Goal: Task Accomplishment & Management: Complete application form

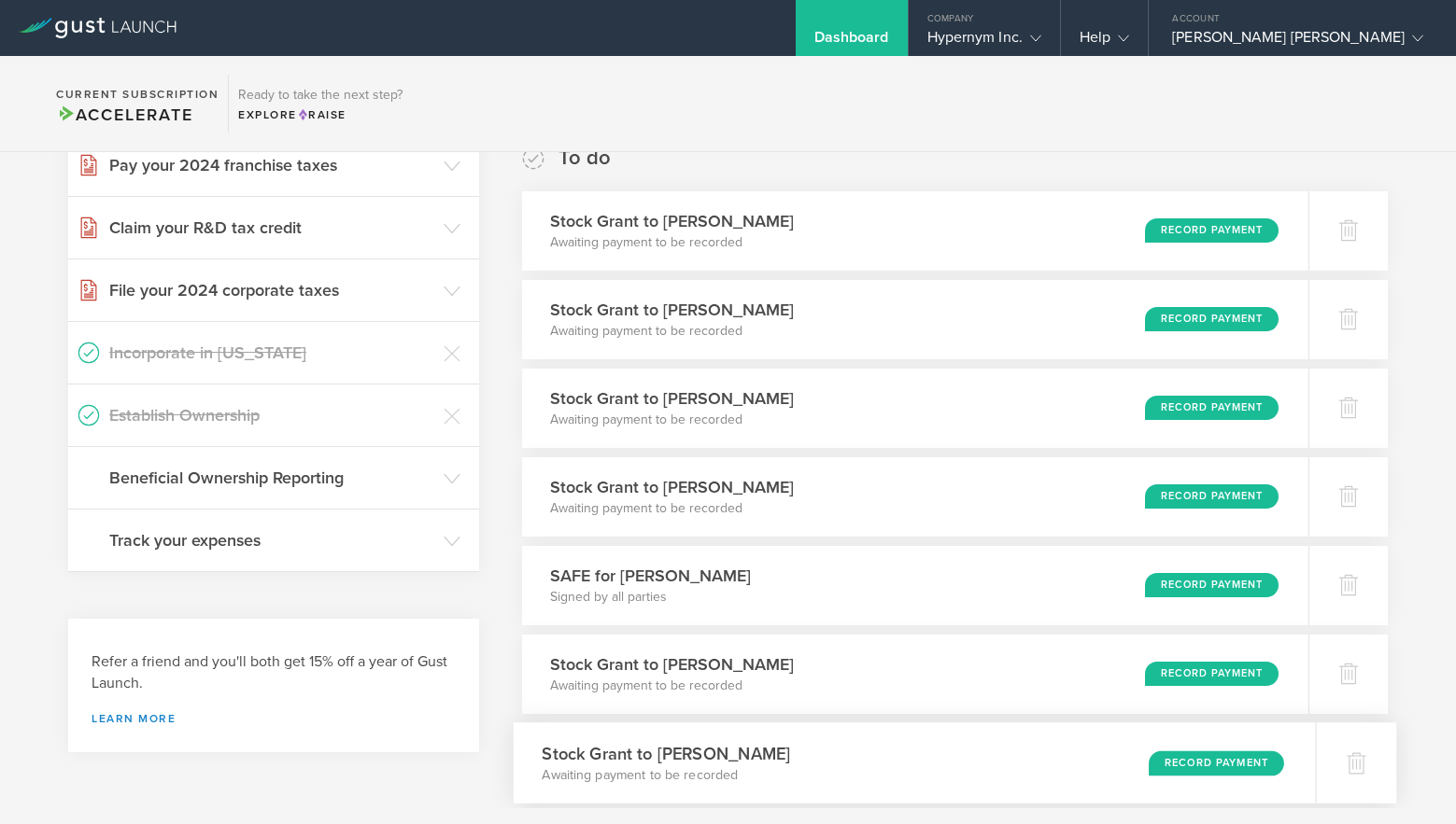
scroll to position [47, 0]
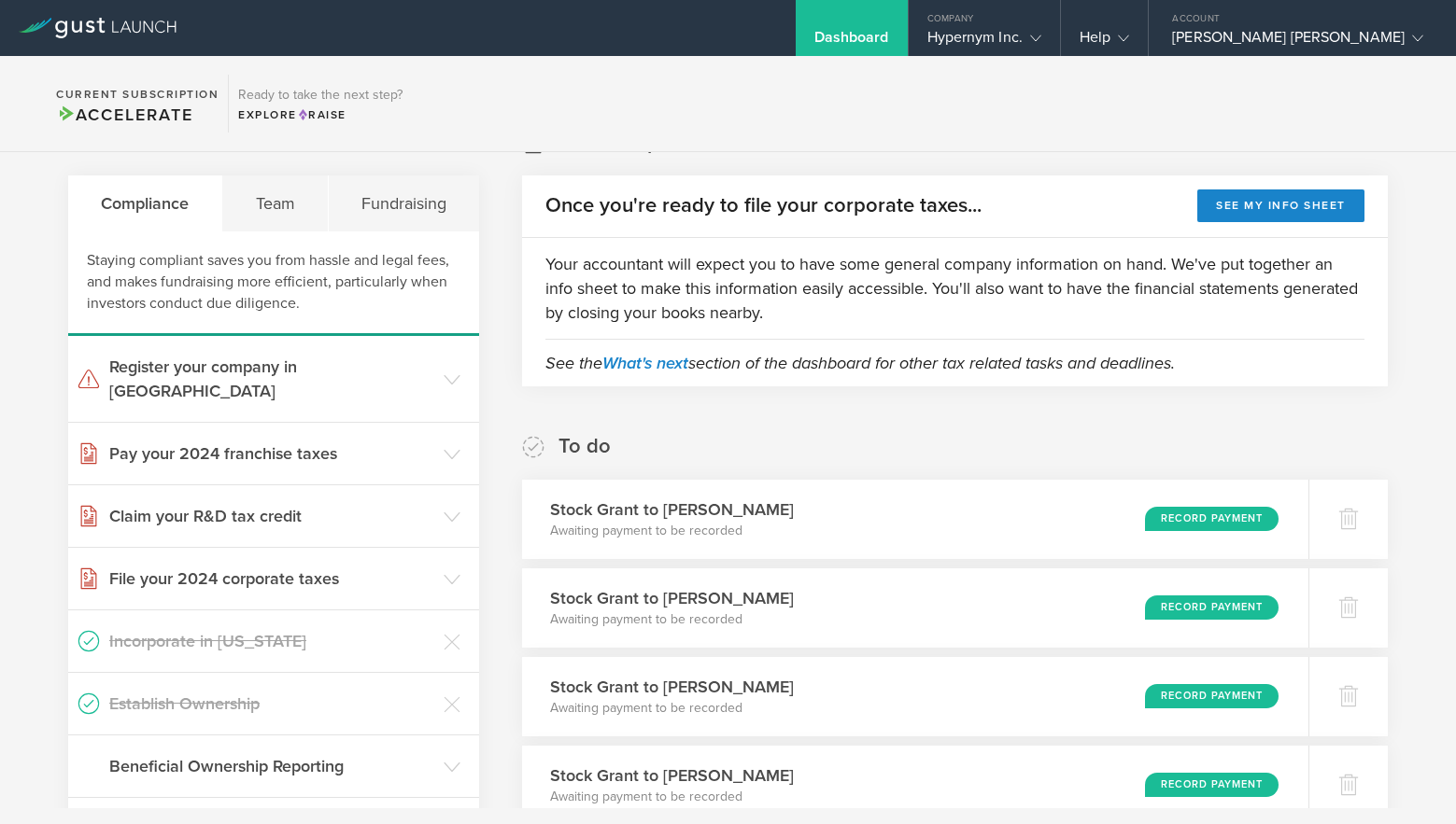
click at [796, 22] on div "Dashboard" at bounding box center [852, 27] width 112 height 56
click at [814, 17] on div "Dashboard" at bounding box center [852, 27] width 112 height 56
click at [954, 43] on div "Hypernym Inc." at bounding box center [984, 42] width 114 height 28
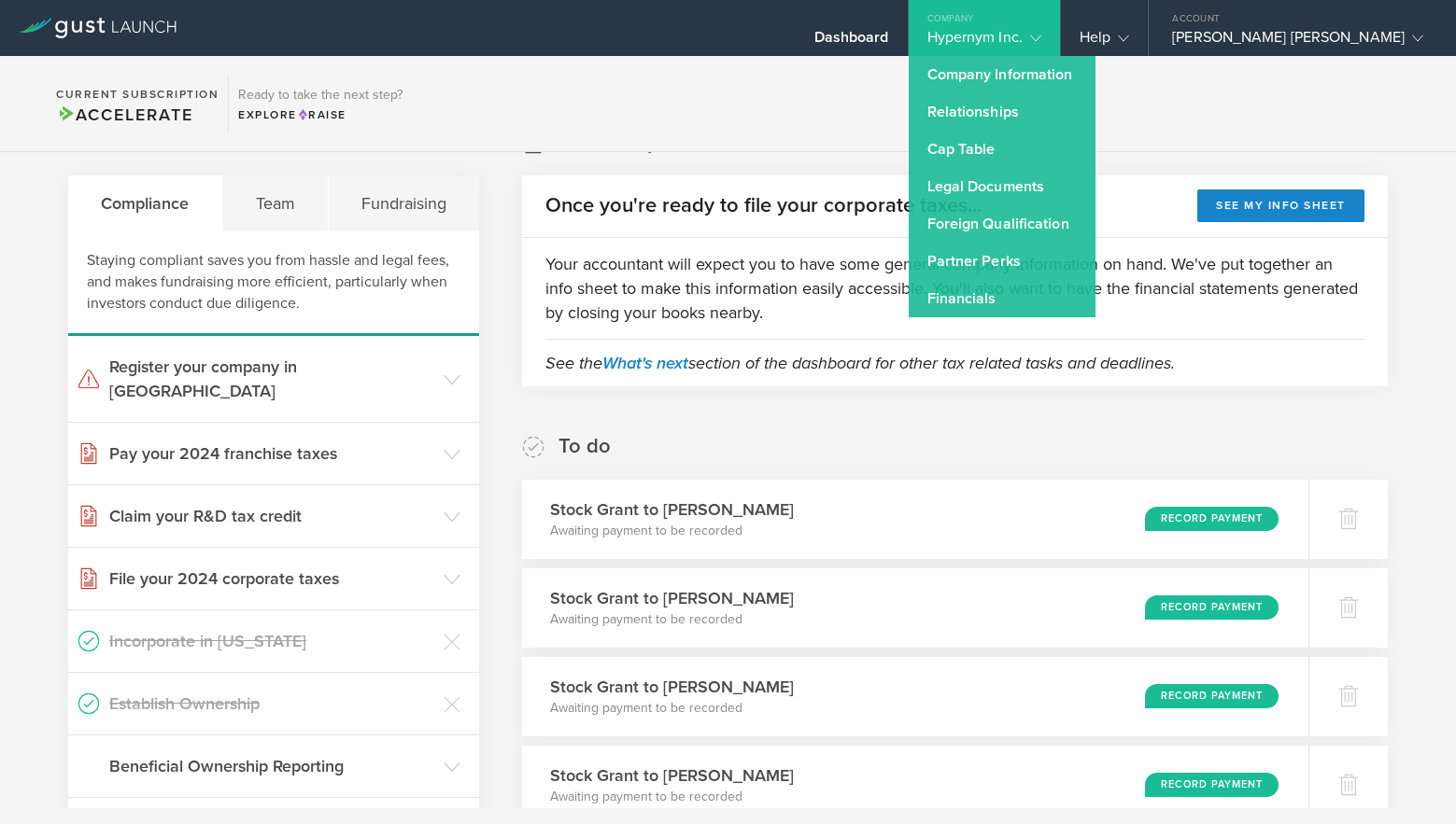
click at [1308, 133] on section "Current Subscription Accelerate Ready to take the next step? Explore Raise" at bounding box center [728, 104] width 1456 height 96
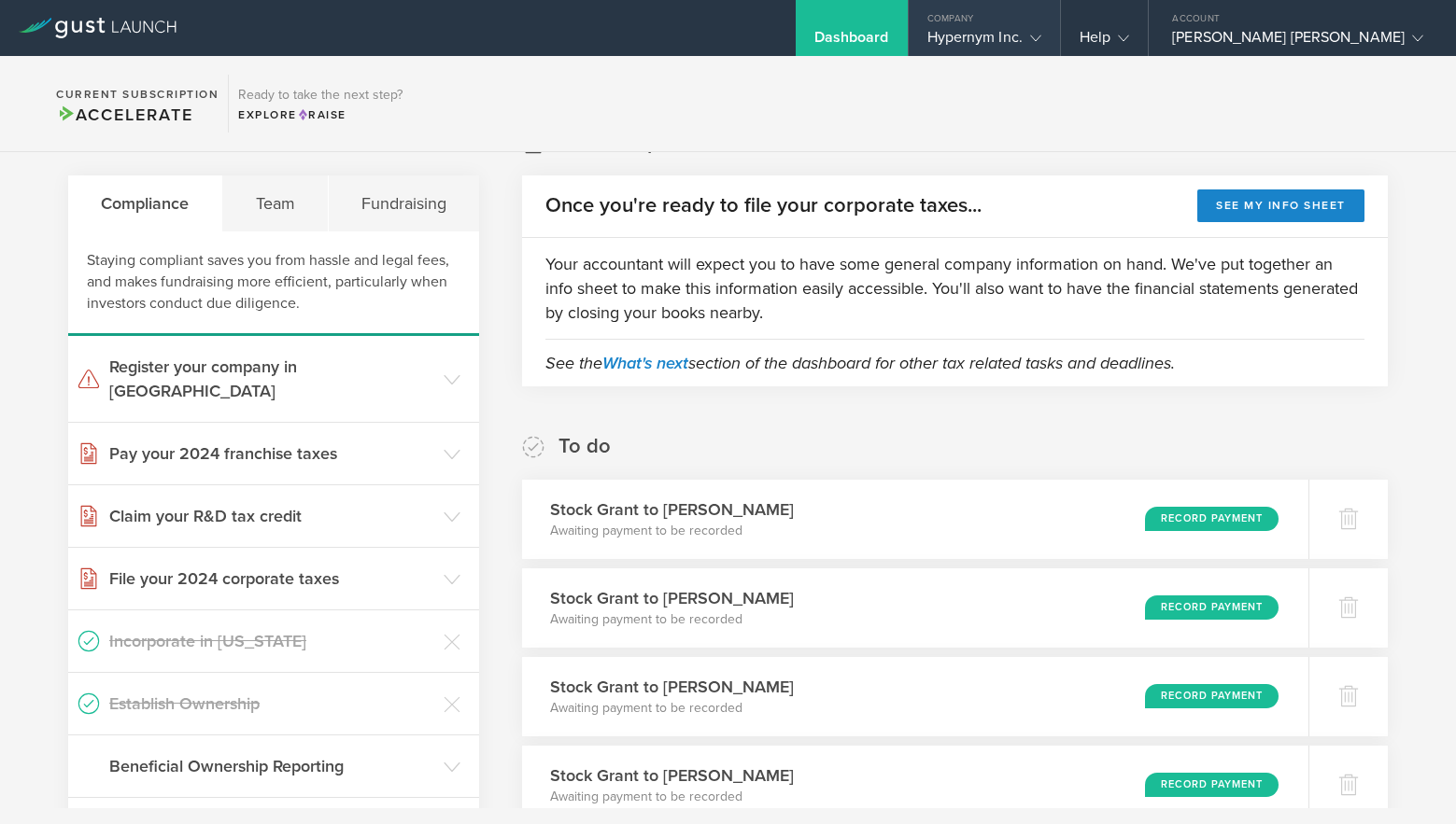
click at [990, 8] on div "Company" at bounding box center [984, 14] width 151 height 28
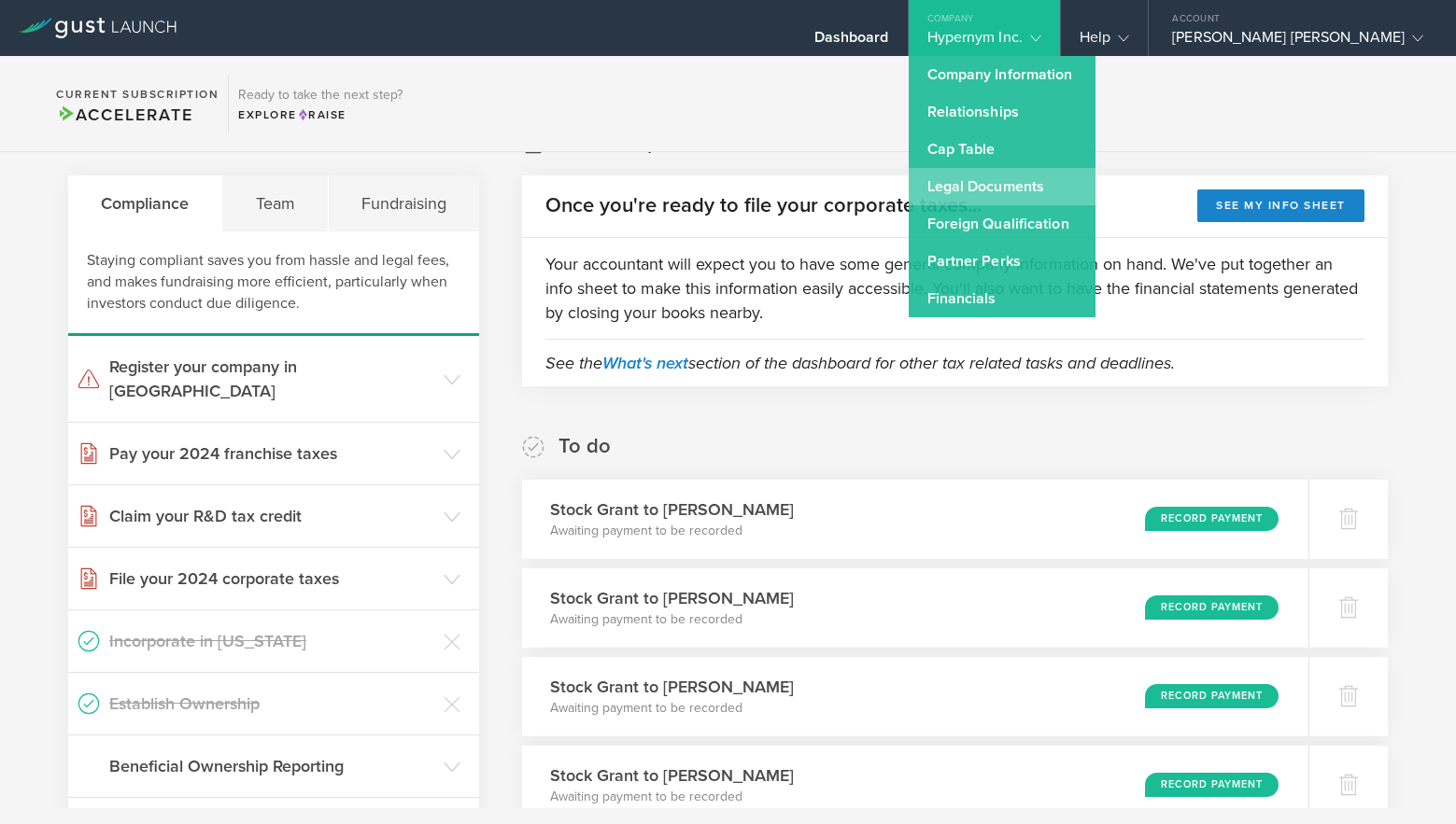
click at [971, 189] on link "Legal Documents" at bounding box center [1001, 187] width 187 height 38
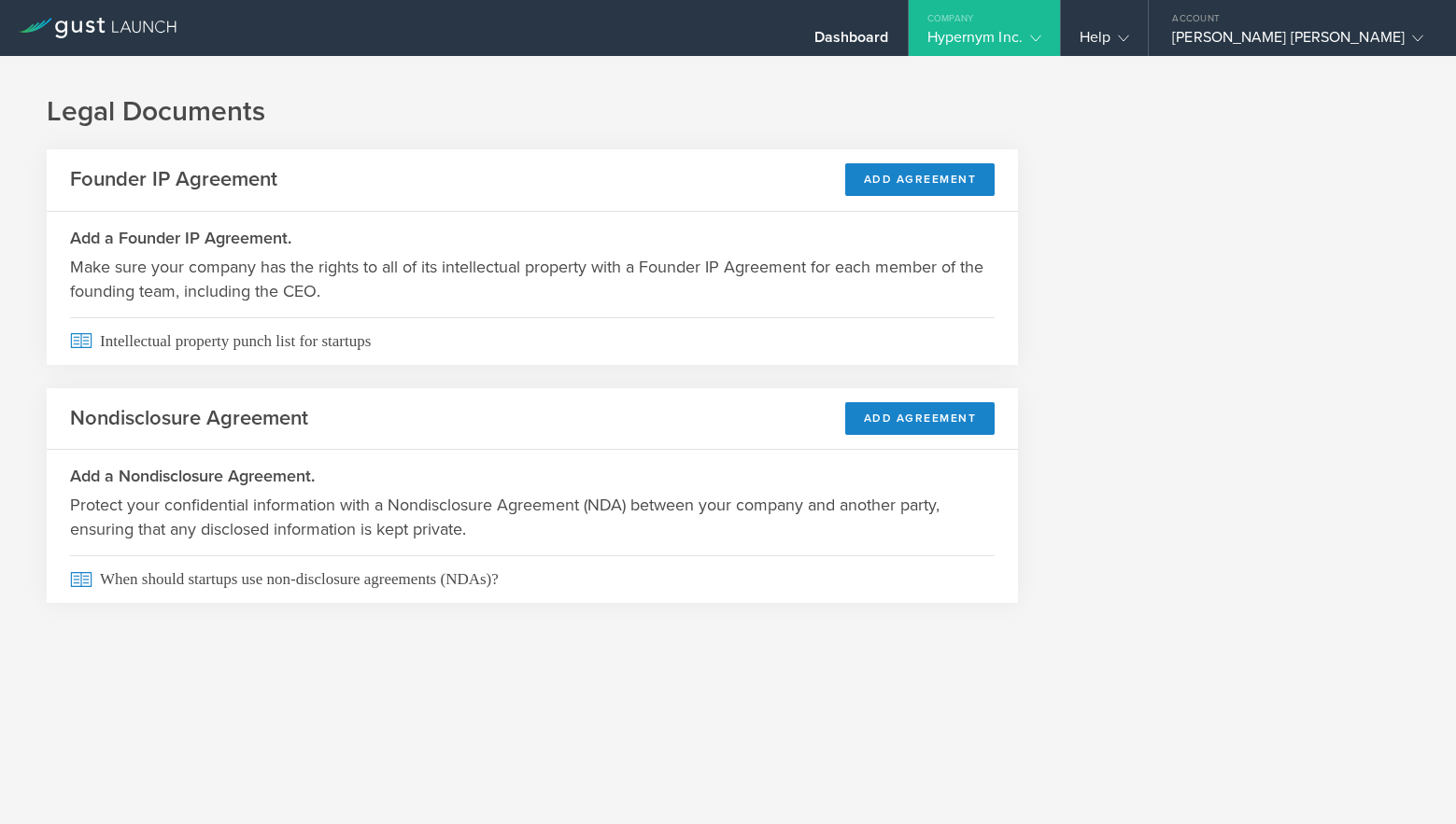
click at [981, 46] on div "Hypernym Inc." at bounding box center [984, 42] width 114 height 28
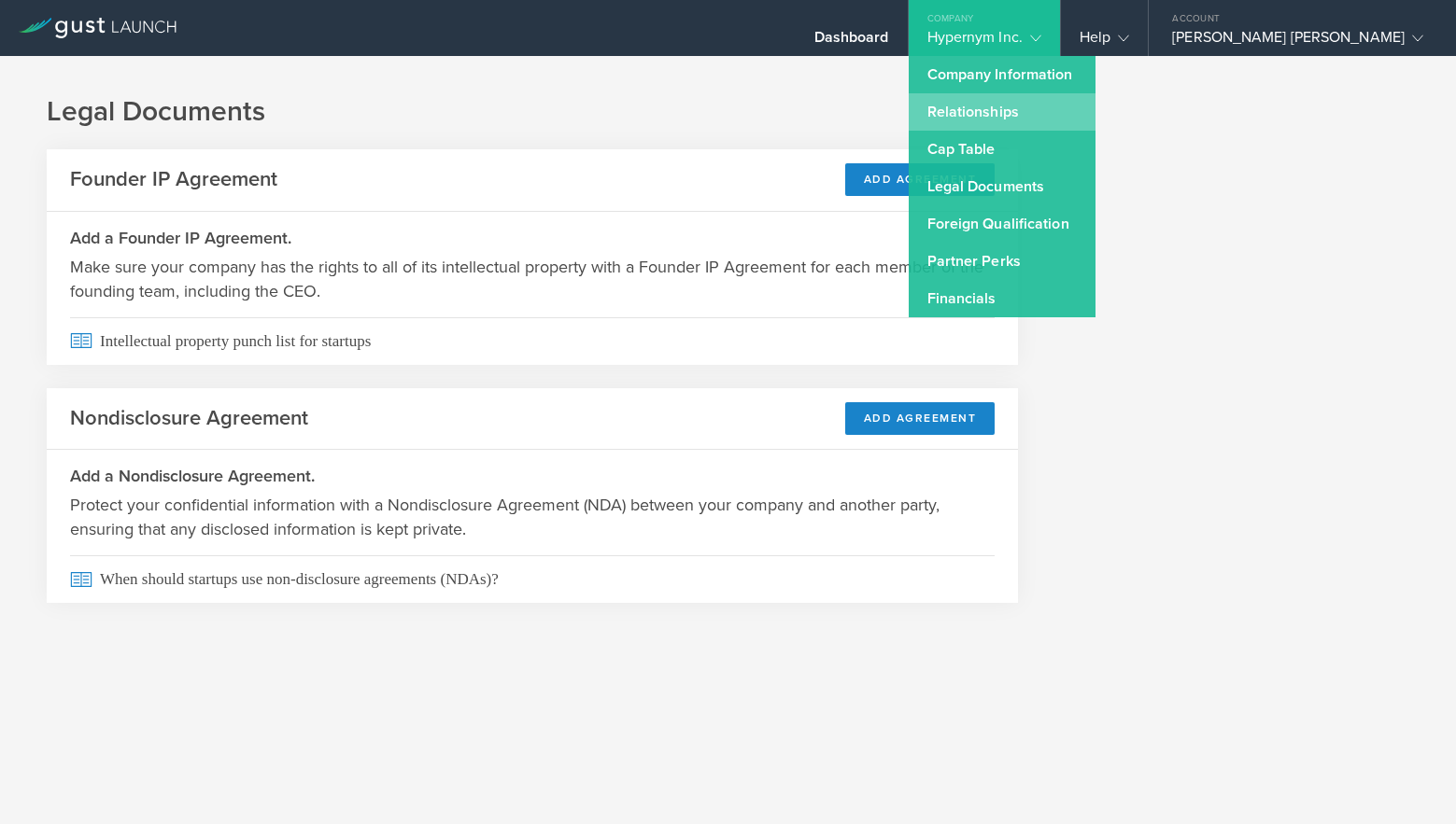
click at [964, 106] on link "Relationships" at bounding box center [1001, 112] width 187 height 38
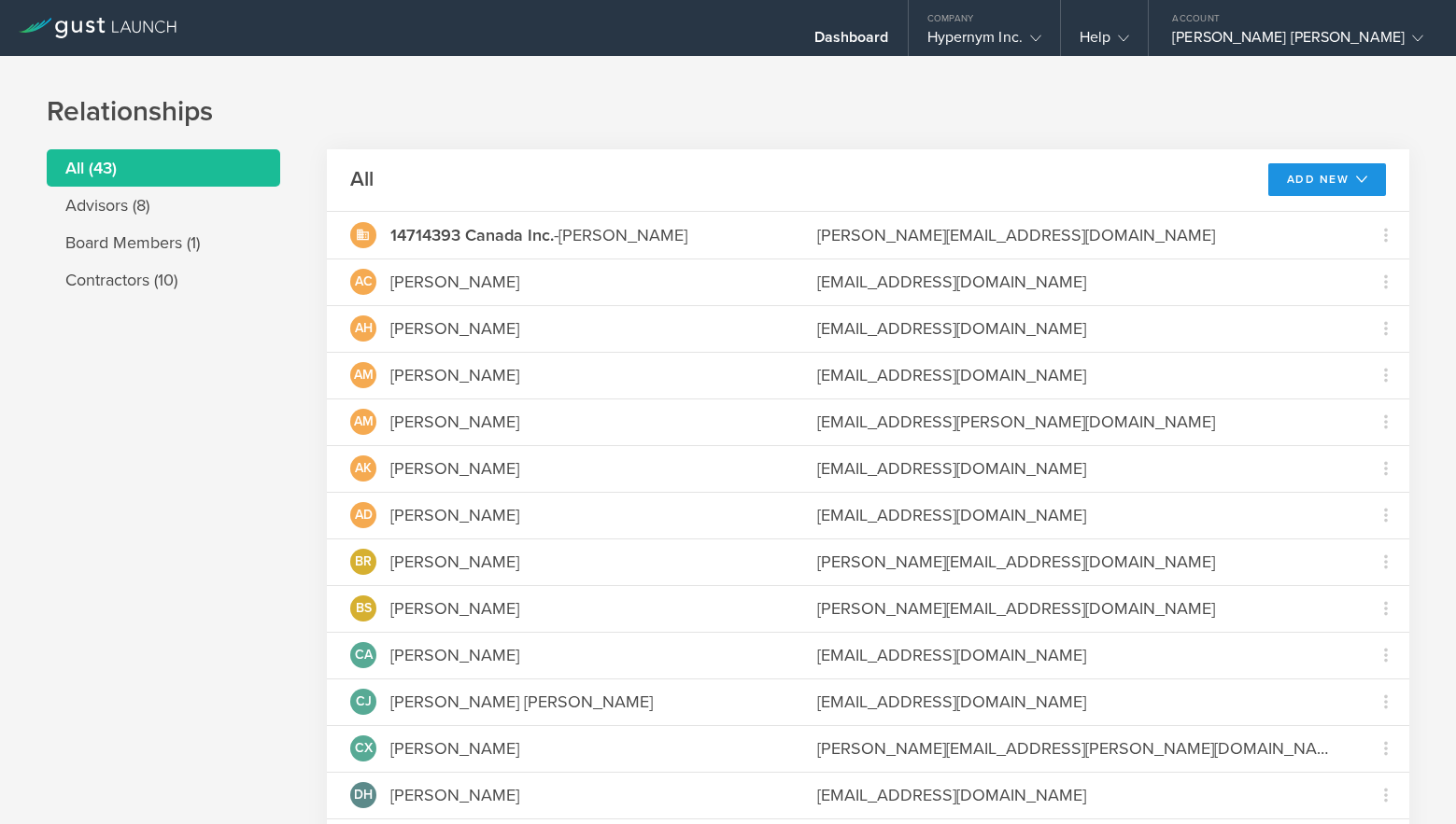
click at [1362, 179] on button "Add New" at bounding box center [1328, 179] width 119 height 33
click at [1324, 257] on li "Add contractor" at bounding box center [1318, 257] width 120 height 37
click at [1360, 191] on button "Add New" at bounding box center [1328, 179] width 119 height 33
click at [1321, 206] on li "Add advisor" at bounding box center [1318, 222] width 120 height 37
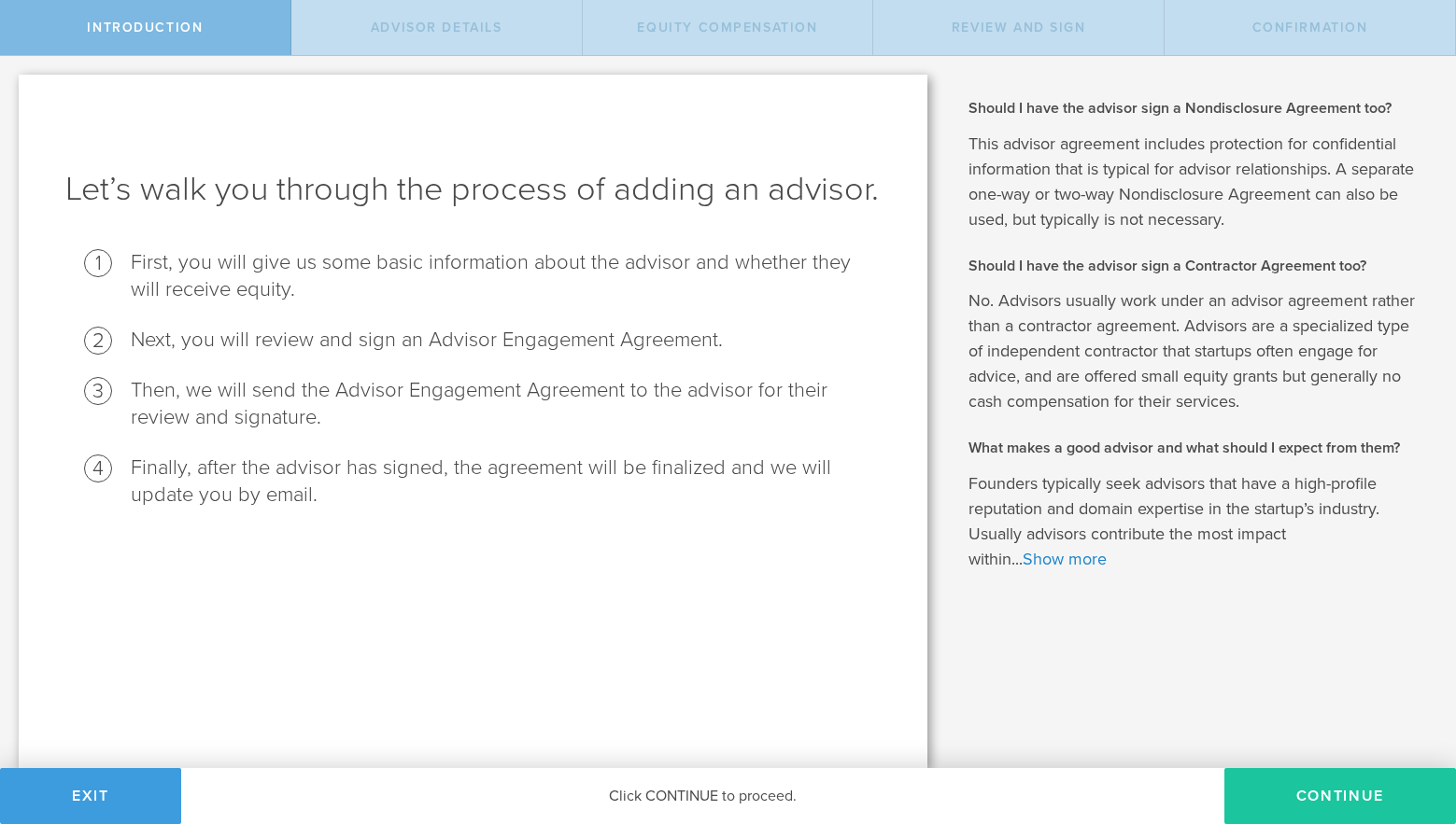
click at [1310, 801] on button "Continue" at bounding box center [1340, 796] width 232 height 56
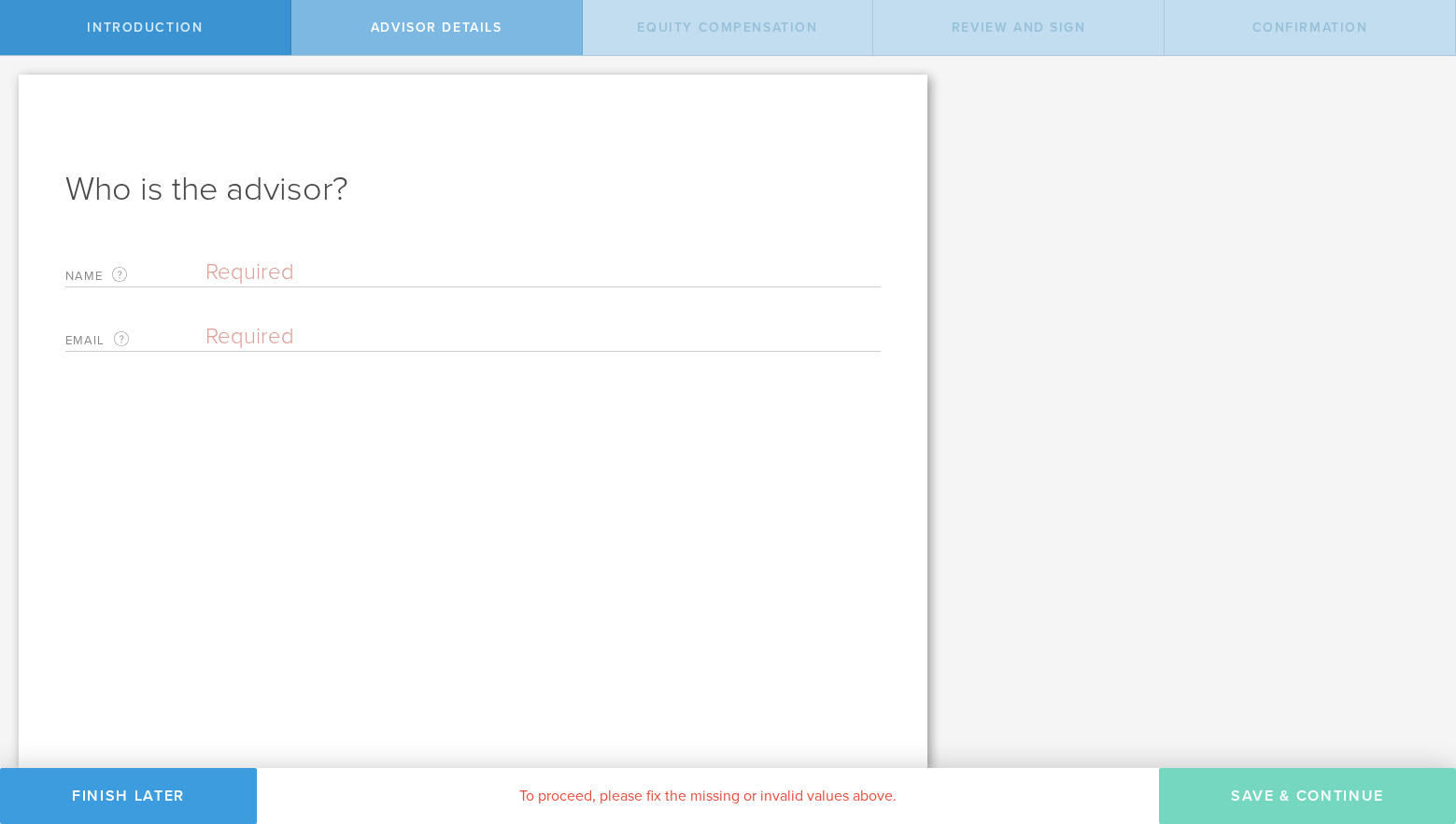
click at [283, 305] on div "Name The first and last name of the person that will be your advisor. Email The…" at bounding box center [472, 300] width 815 height 103
click at [283, 292] on div "Name The first and last name of the person that will be your advisor. Email The…" at bounding box center [472, 300] width 815 height 103
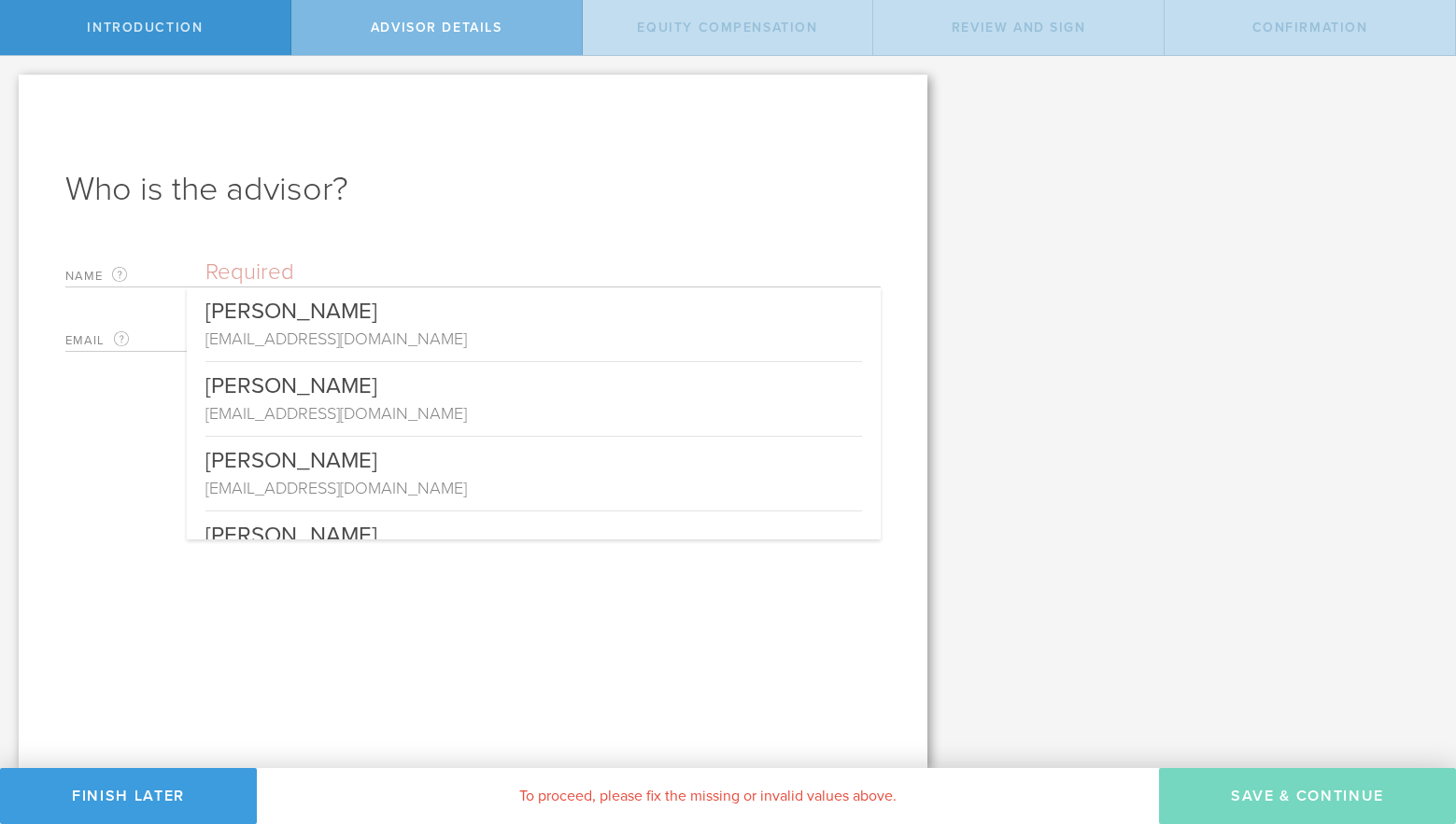
click at [282, 275] on input "text" at bounding box center [543, 272] width 675 height 28
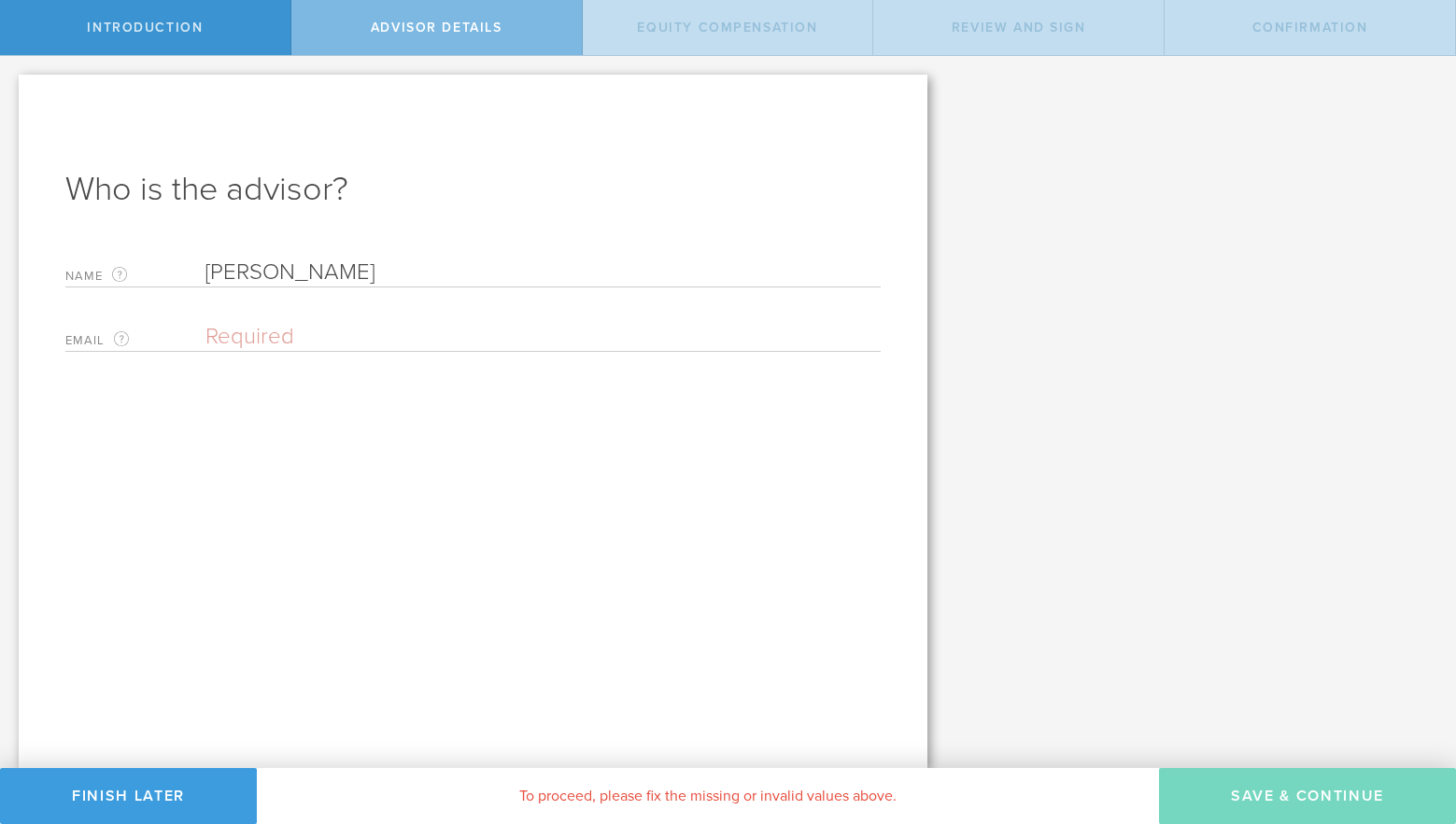
type input "[PERSON_NAME]"
paste input "[PERSON_NAME][EMAIL_ADDRESS][DOMAIN_NAME]"
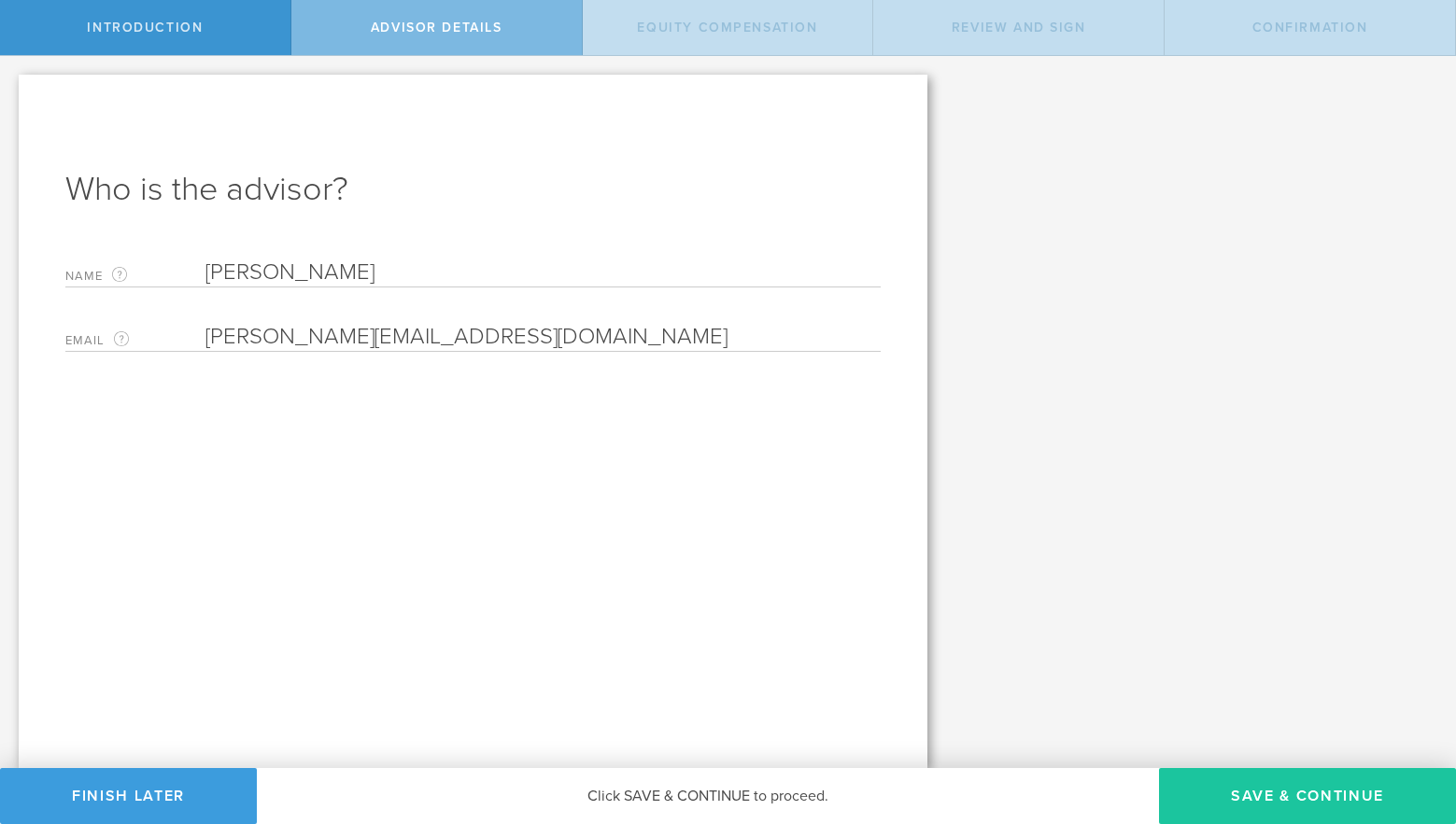
type input "[PERSON_NAME][EMAIL_ADDRESS][DOMAIN_NAME]"
drag, startPoint x: 1244, startPoint y: 804, endPoint x: 1253, endPoint y: 806, distance: 9.2
click at [1244, 804] on button "Save & Continue" at bounding box center [1307, 796] width 297 height 56
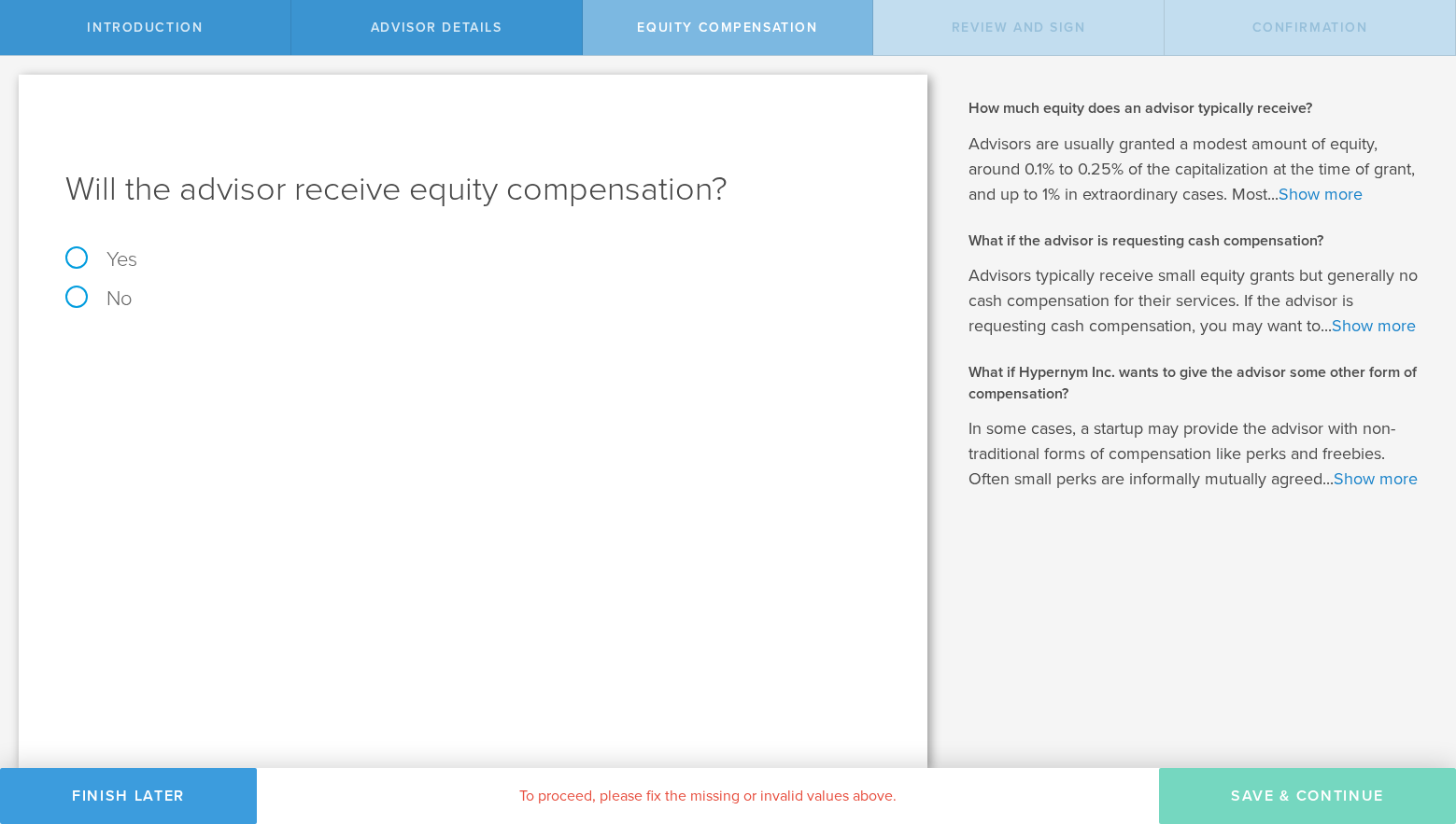
click at [137, 241] on div "Will the advisor receive equity compensation? Yes No The Advisor Engagement Agr…" at bounding box center [472, 421] width 908 height 694
click at [130, 260] on label "Yes" at bounding box center [472, 259] width 815 height 21
click at [12, 86] on input "Yes" at bounding box center [6, 71] width 12 height 30
radio input "true"
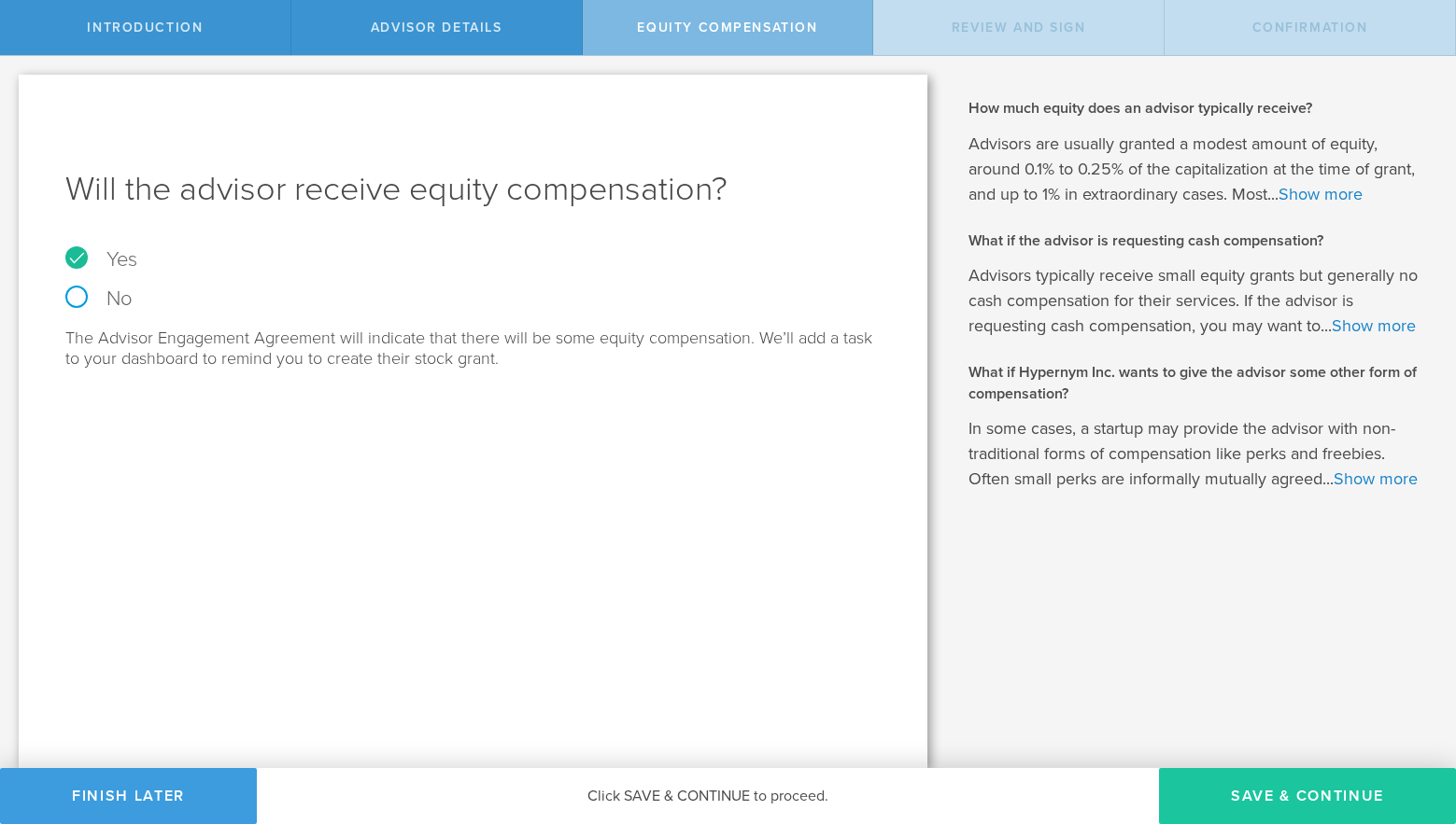
click at [1237, 787] on button "Save & Continue" at bounding box center [1307, 796] width 297 height 56
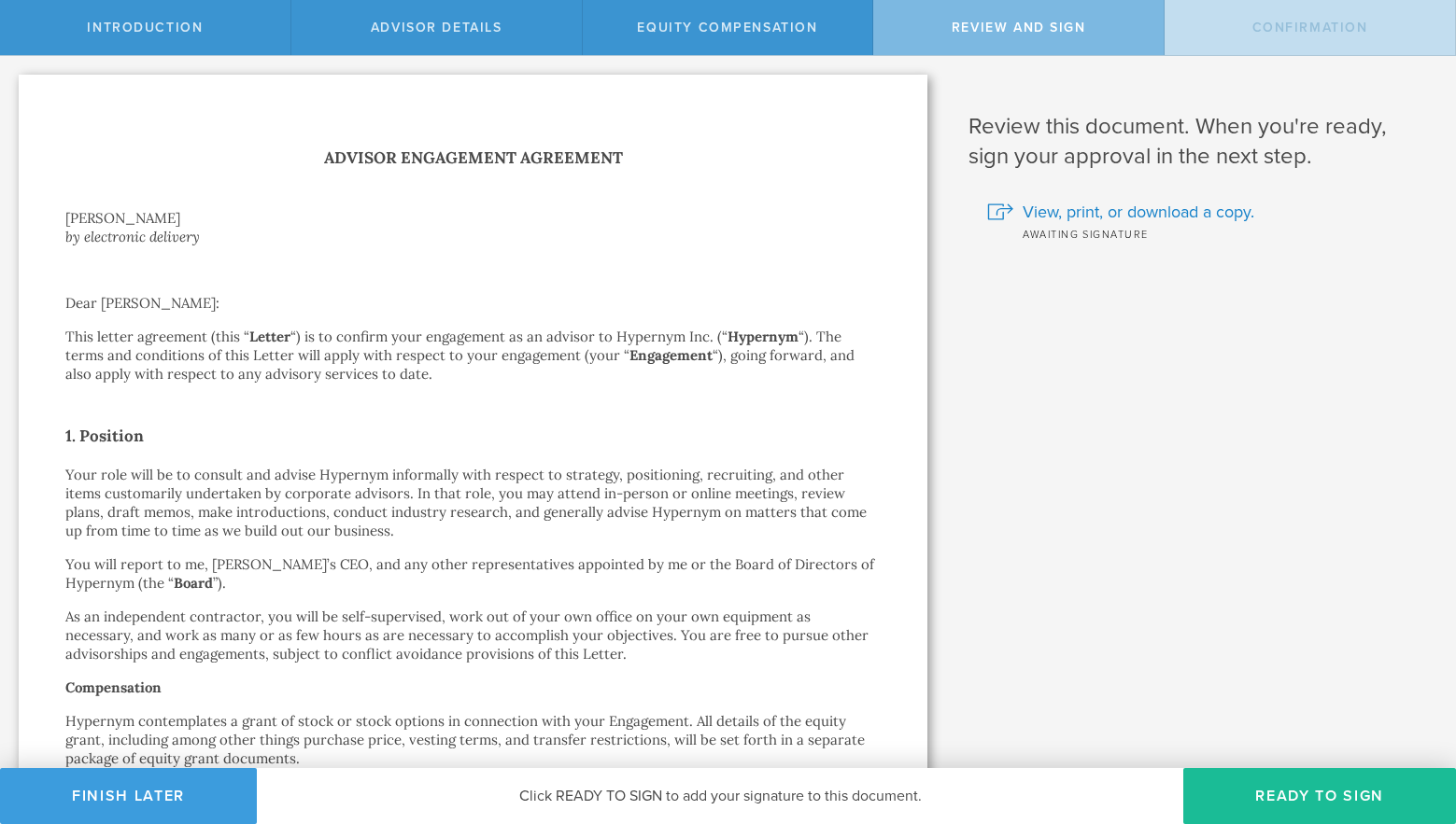
scroll to position [69, 0]
